Goal: Task Accomplishment & Management: Complete application form

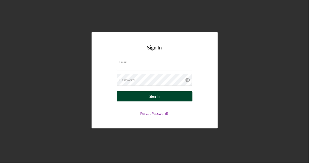
type input "[EMAIL_ADDRESS][PERSON_NAME][DOMAIN_NAME]"
click at [153, 96] on div "Sign In" at bounding box center [154, 96] width 10 height 10
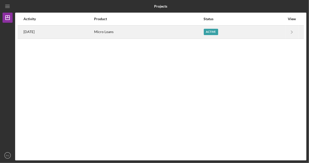
click at [218, 30] on div "Active" at bounding box center [211, 32] width 14 height 6
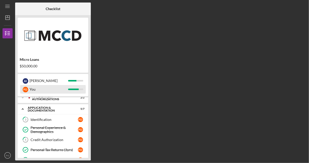
scroll to position [4, 0]
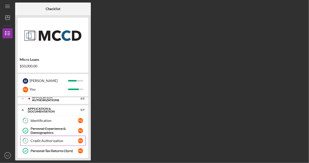
click at [54, 141] on div "Credit Authorization" at bounding box center [54, 141] width 47 height 4
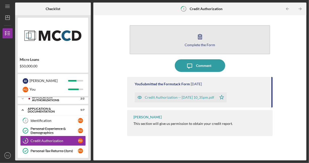
click at [201, 46] on div "Complete the Form" at bounding box center [200, 45] width 31 height 4
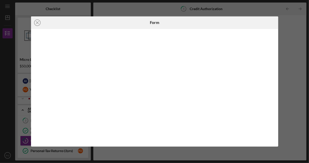
click at [303, 54] on div "Icon/Close Form" at bounding box center [154, 81] width 309 height 163
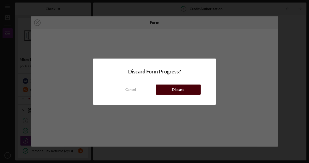
click at [164, 88] on button "Discard" at bounding box center [178, 89] width 45 height 10
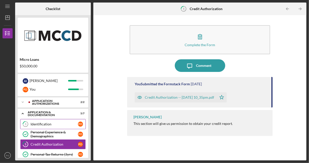
click at [45, 124] on div "Identification" at bounding box center [54, 124] width 47 height 4
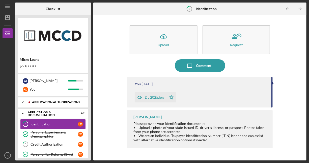
click at [58, 103] on div "Application Authorizations" at bounding box center [57, 102] width 50 height 3
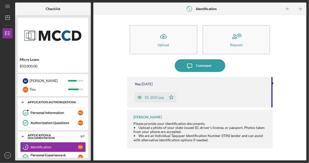
click at [50, 103] on div "Application Authorizations" at bounding box center [55, 102] width 54 height 3
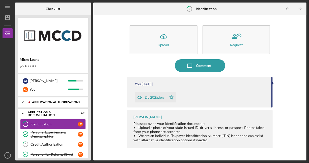
click at [50, 103] on div "Application Authorizations" at bounding box center [57, 102] width 50 height 3
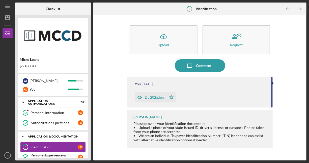
click at [54, 135] on div "Application & Documentation" at bounding box center [55, 136] width 54 height 3
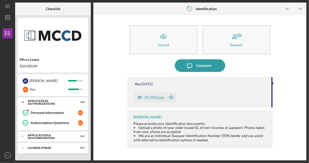
click at [55, 136] on div "Application & Documentation" at bounding box center [50, 137] width 44 height 6
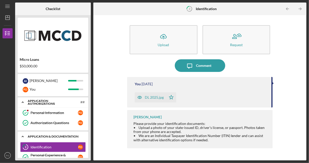
click at [62, 137] on div "Application & Documentation" at bounding box center [55, 136] width 54 height 3
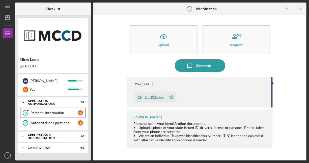
click at [68, 112] on div "Personal Information" at bounding box center [54, 113] width 47 height 4
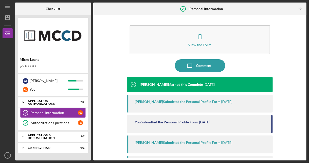
scroll to position [44, 0]
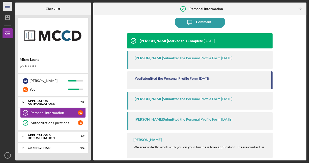
click at [7, 9] on icon "Icon/Menu" at bounding box center [7, 6] width 11 height 11
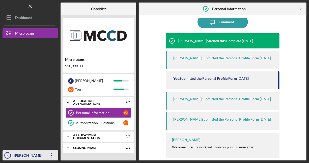
click at [34, 154] on div "[PERSON_NAME]" at bounding box center [29, 155] width 33 height 11
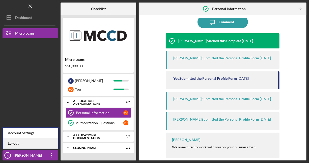
click at [30, 142] on link "Logout" at bounding box center [30, 143] width 55 height 10
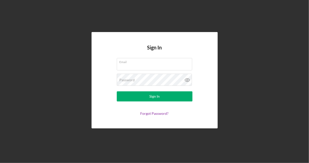
type input "[EMAIL_ADDRESS][PERSON_NAME][DOMAIN_NAME]"
